Goal: Find specific page/section: Find specific page/section

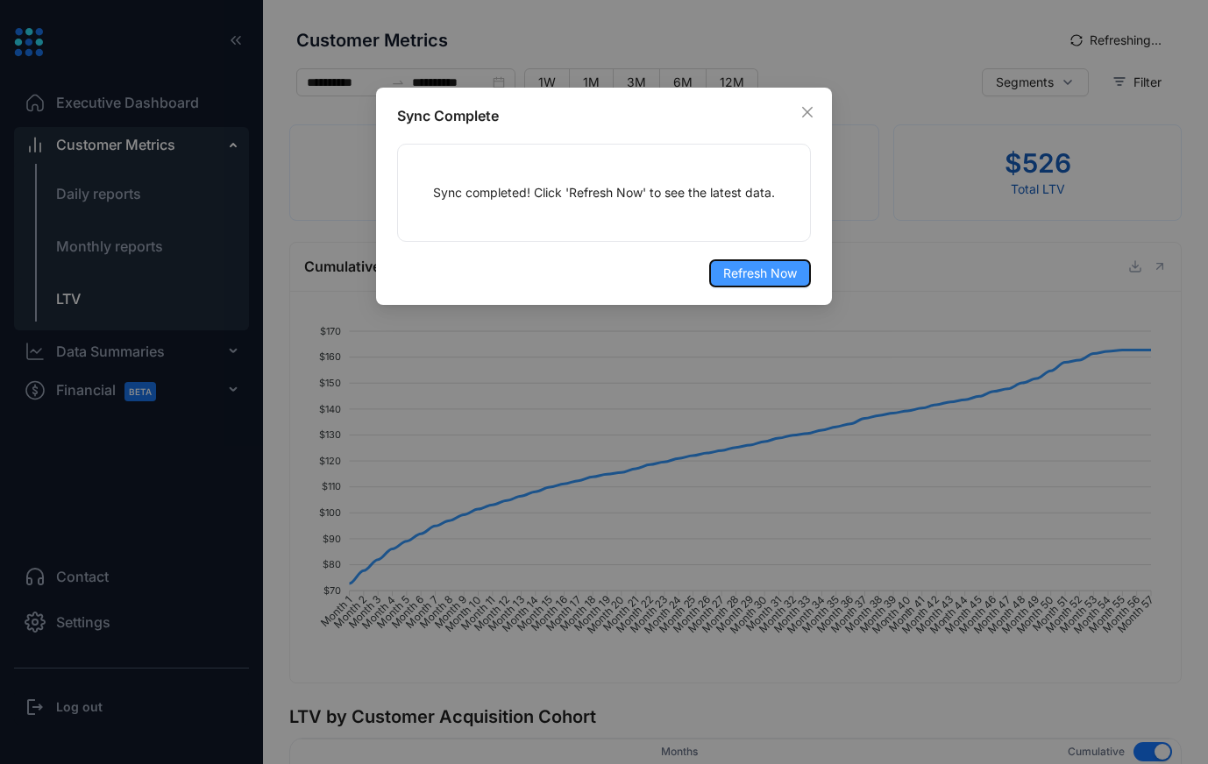
click at [740, 279] on span "Refresh Now" at bounding box center [760, 273] width 74 height 19
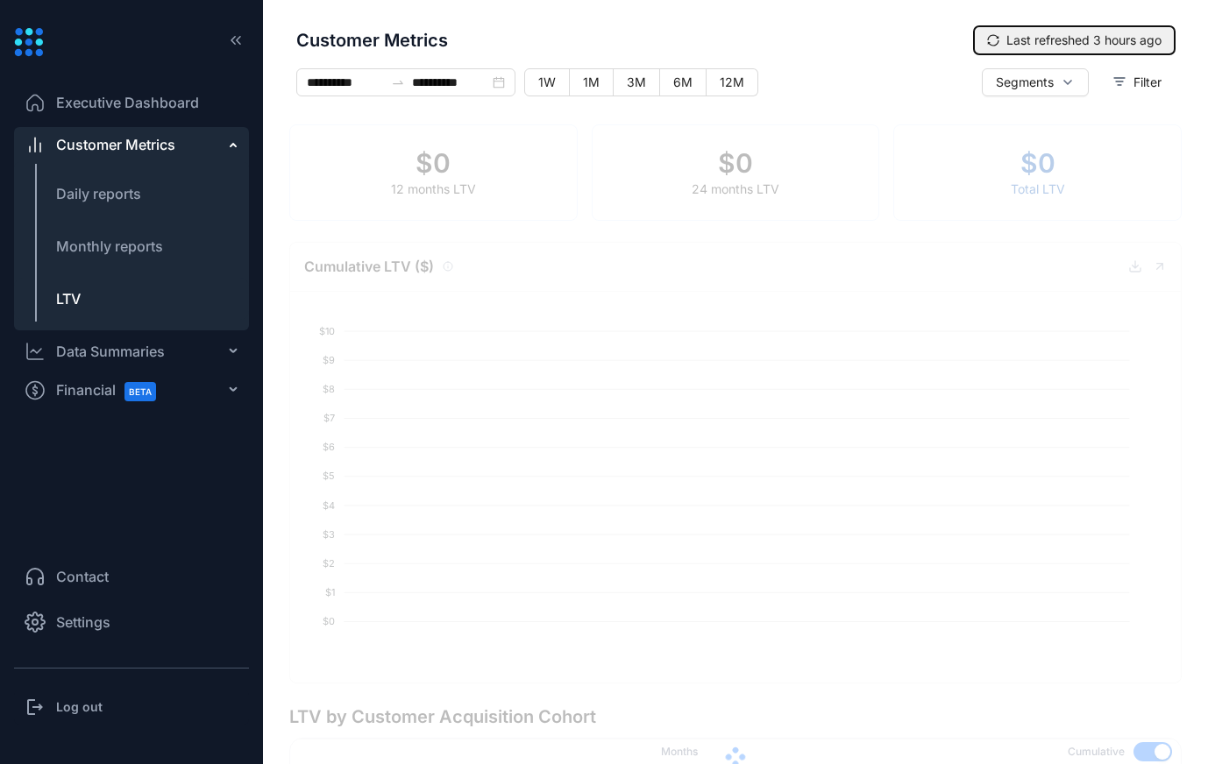
click at [987, 40] on icon "sync" at bounding box center [993, 40] width 12 height 12
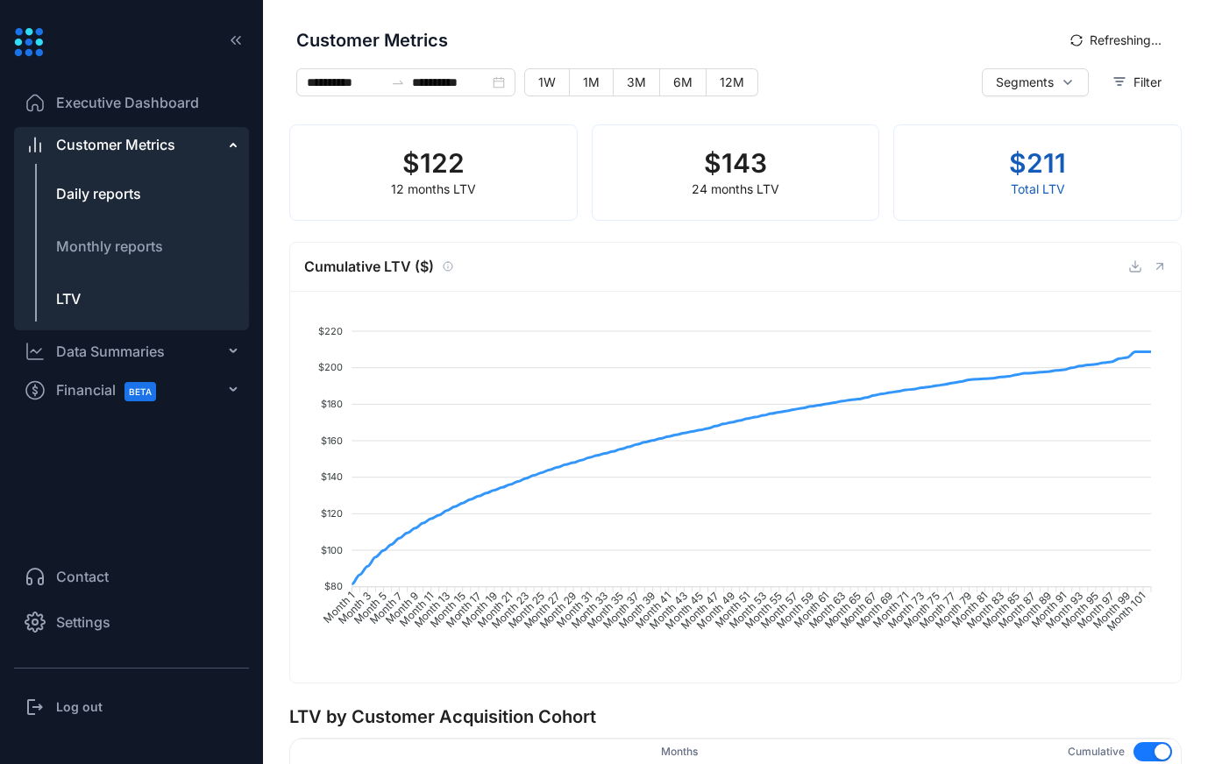
click at [108, 200] on span "Daily reports" at bounding box center [98, 194] width 85 height 18
type input "**********"
